Goal: Contribute content

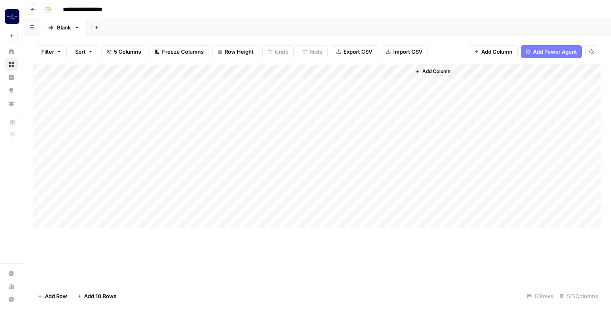
click at [234, 175] on div "Add Column" at bounding box center [317, 147] width 568 height 164
click at [233, 177] on div "Add Column" at bounding box center [317, 147] width 568 height 164
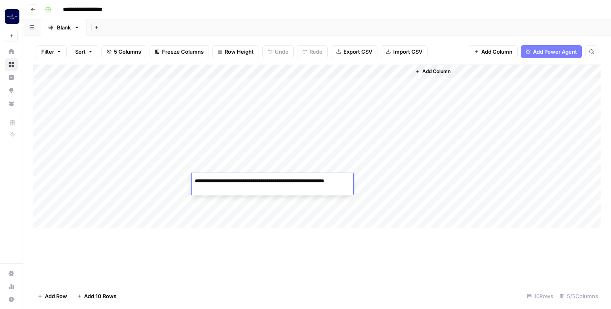
click at [233, 177] on textarea "**********" at bounding box center [272, 185] width 162 height 19
click at [238, 209] on div "Add Column" at bounding box center [317, 147] width 568 height 164
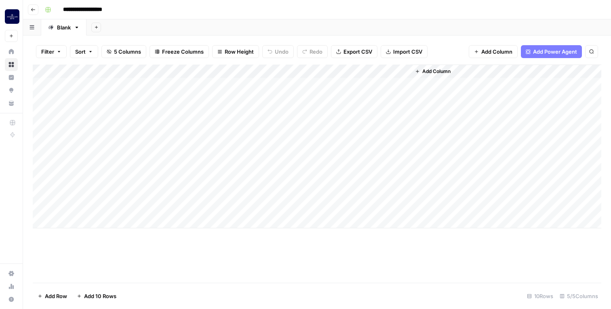
click at [238, 209] on div "Add Column" at bounding box center [317, 147] width 568 height 164
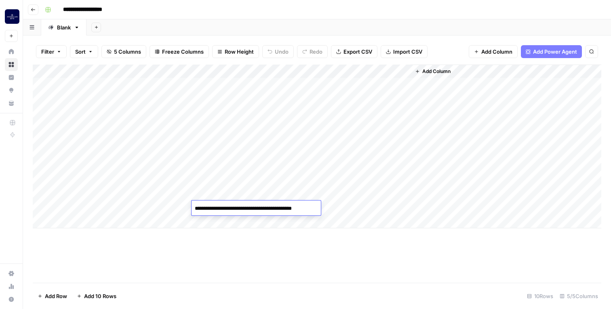
click at [238, 199] on div "Add Column" at bounding box center [317, 147] width 568 height 164
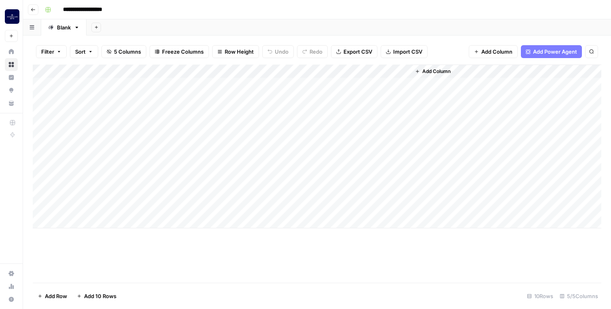
click at [238, 199] on div "Add Column" at bounding box center [317, 147] width 568 height 164
click at [227, 183] on div "Add Column" at bounding box center [317, 147] width 568 height 164
drag, startPoint x: 118, startPoint y: 72, endPoint x: 180, endPoint y: 73, distance: 62.2
click at [180, 73] on div "Add Column" at bounding box center [317, 147] width 568 height 164
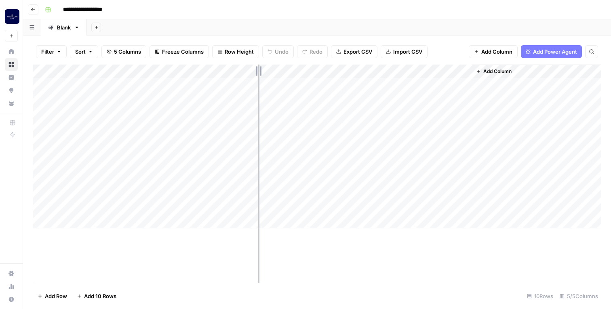
drag, startPoint x: 252, startPoint y: 67, endPoint x: 288, endPoint y: 67, distance: 36.8
click at [289, 67] on div "Add Column" at bounding box center [317, 147] width 568 height 164
drag, startPoint x: 289, startPoint y: 69, endPoint x: 369, endPoint y: 81, distance: 80.8
click at [371, 82] on div "Add Column" at bounding box center [317, 147] width 568 height 164
click at [345, 207] on div "Add Column" at bounding box center [317, 147] width 568 height 164
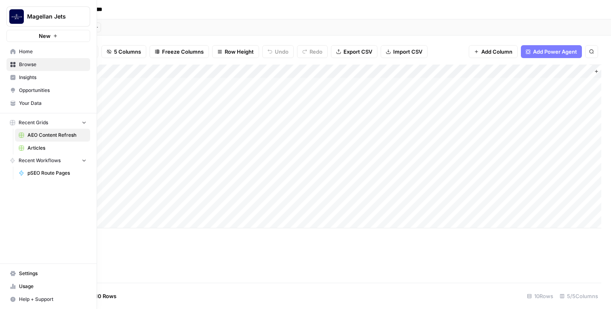
click at [35, 79] on span "Insights" at bounding box center [52, 77] width 67 height 7
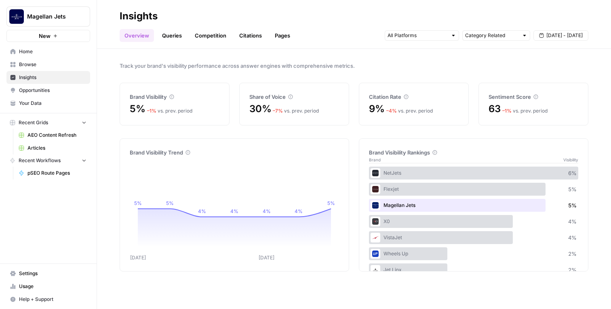
click at [466, 191] on div "Flexjet 5 %" at bounding box center [473, 189] width 209 height 13
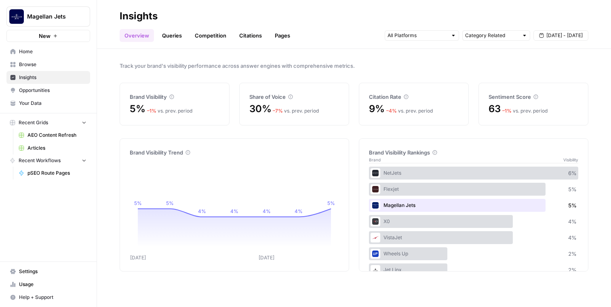
click at [39, 147] on span "Articles" at bounding box center [56, 148] width 59 height 7
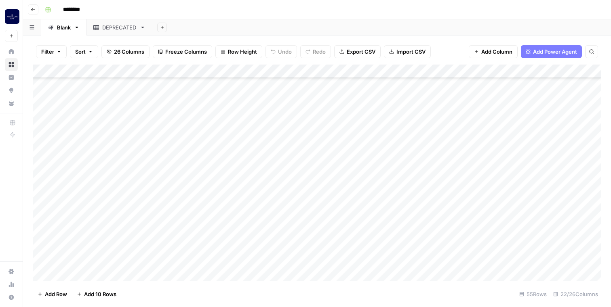
scroll to position [566, 0]
click at [95, 276] on div "Add Column" at bounding box center [317, 173] width 568 height 217
type textarea "*"
type textarea "**********"
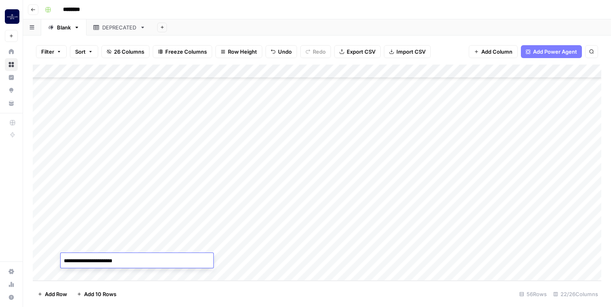
click at [254, 259] on div "Add Column" at bounding box center [317, 173] width 568 height 217
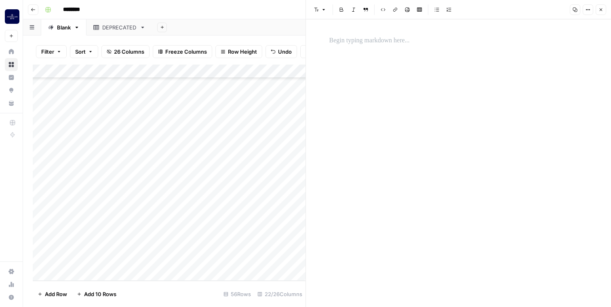
click at [389, 42] on p at bounding box center [458, 41] width 259 height 11
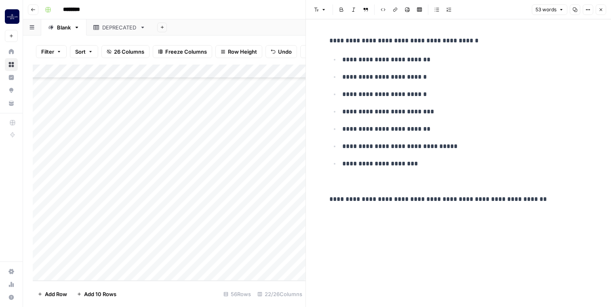
click at [600, 10] on icon "button" at bounding box center [600, 9] width 5 height 5
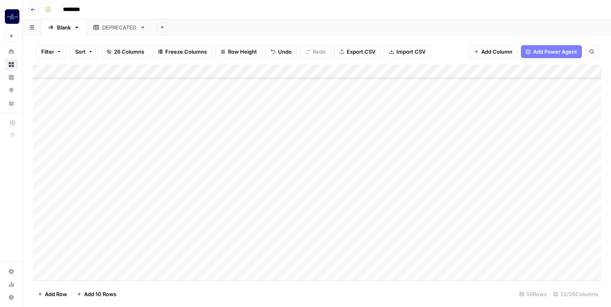
click at [321, 258] on div "Add Column" at bounding box center [317, 173] width 568 height 217
